Goal: Task Accomplishment & Management: Find specific page/section

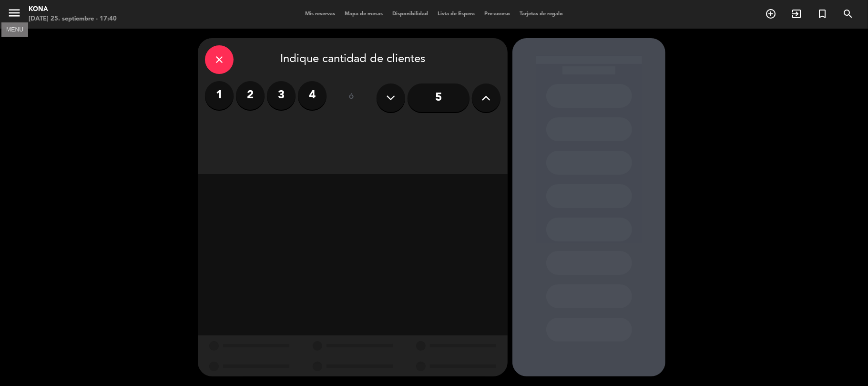
click at [16, 18] on icon "menu" at bounding box center [14, 13] width 14 height 14
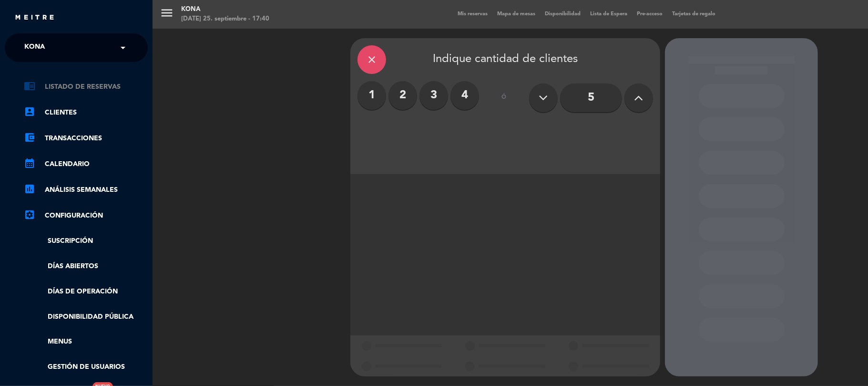
click at [90, 88] on link "chrome_reader_mode Listado de Reservas" at bounding box center [86, 86] width 124 height 11
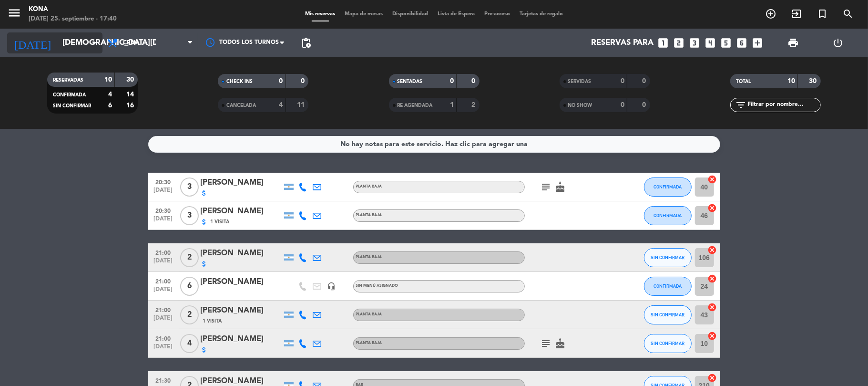
click at [82, 37] on input "[DEMOGRAPHIC_DATA][DATE]" at bounding box center [109, 43] width 103 height 19
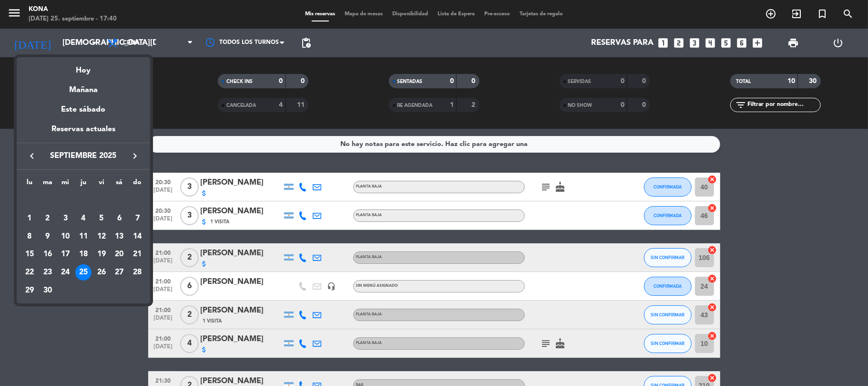
click at [121, 268] on div "27" at bounding box center [119, 272] width 16 height 16
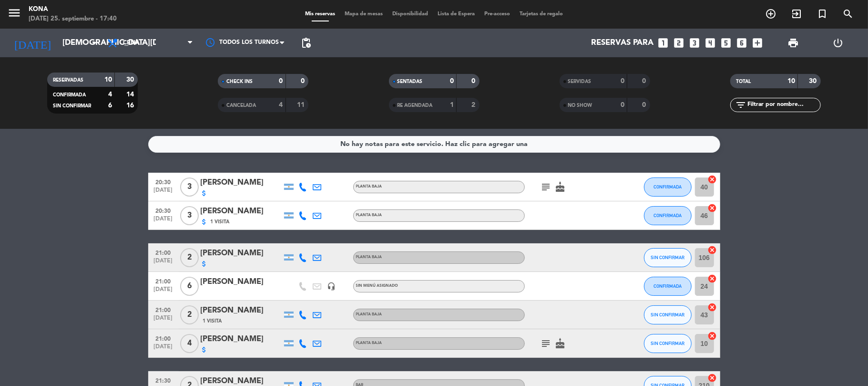
type input "[DATE]"
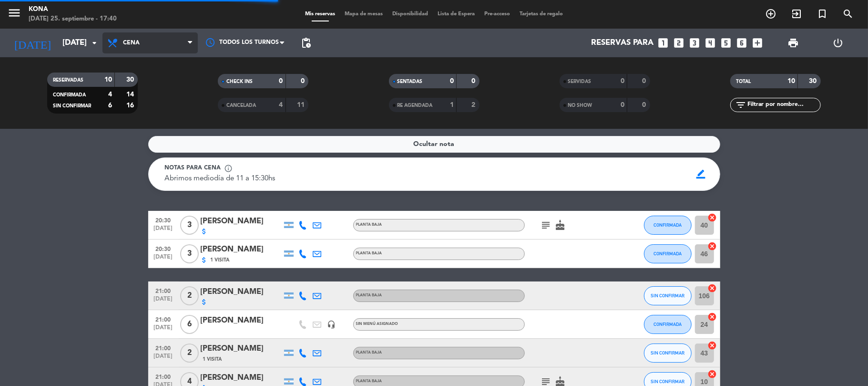
click at [164, 37] on span "Cena" at bounding box center [150, 42] width 95 height 21
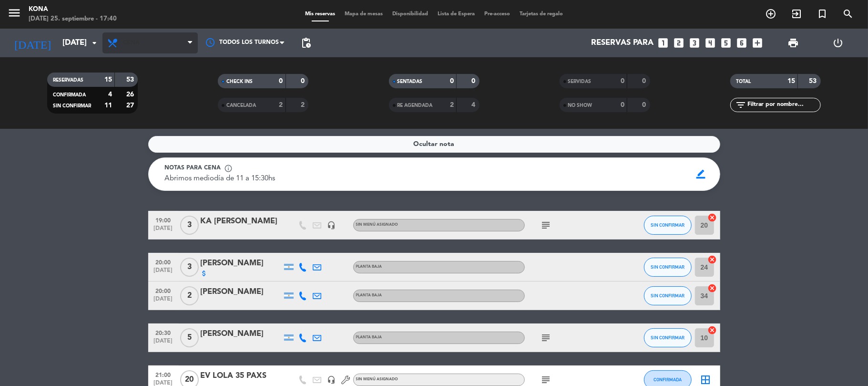
click at [158, 52] on div "Todos los servicios Almuerzo Cena Cena Todos los servicios Almuerzo Cena" at bounding box center [150, 43] width 95 height 29
click at [159, 45] on span "Cena" at bounding box center [150, 42] width 95 height 21
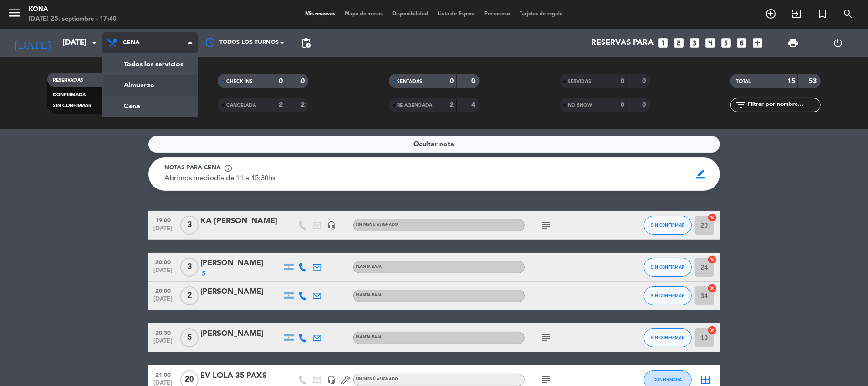
click at [143, 89] on div "menu Kona [DATE] 25. septiembre - 17:40 Mis reservas Mapa de mesas Disponibilid…" at bounding box center [434, 64] width 868 height 129
